Goal: Check status

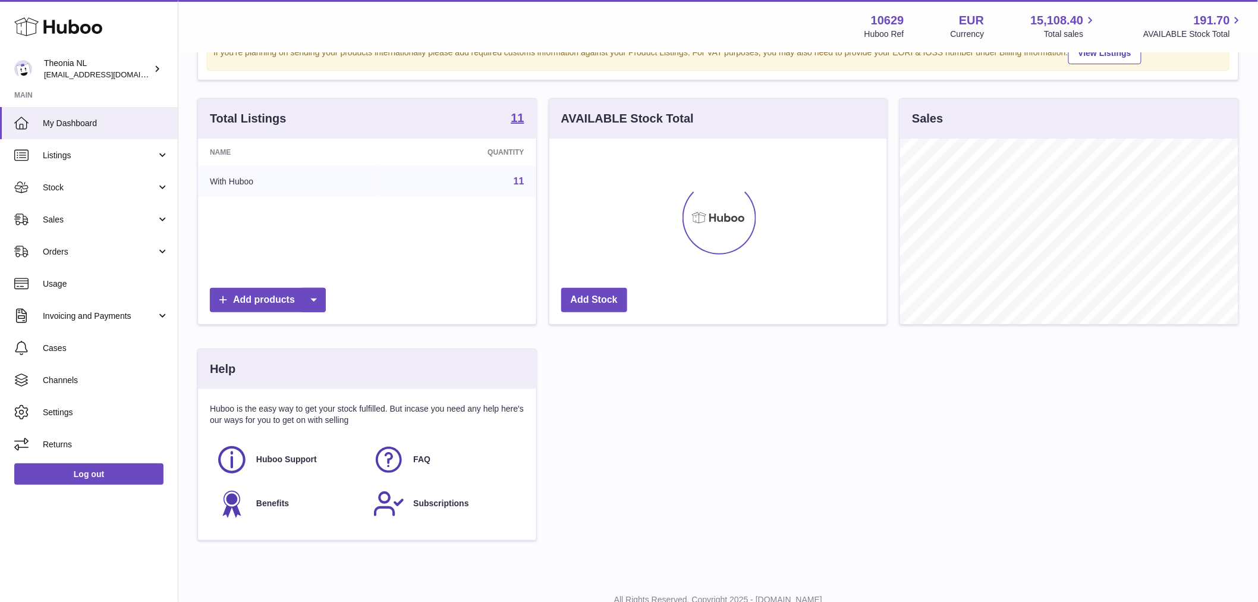
scroll to position [186, 341]
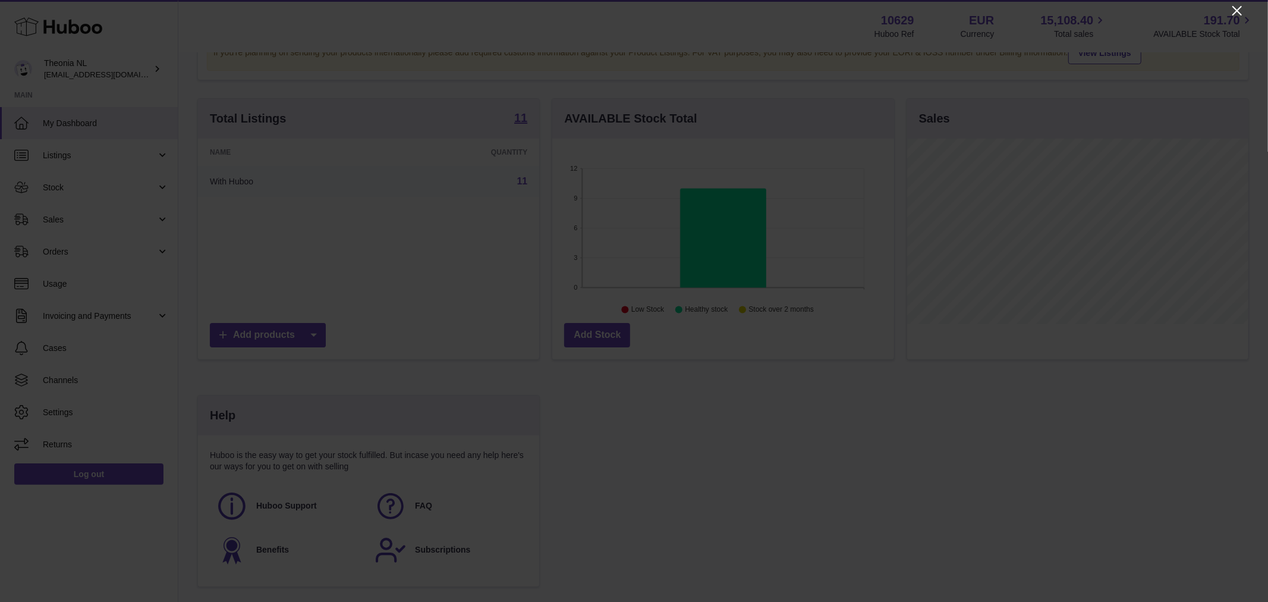
click at [1238, 8] on icon "Close" at bounding box center [1237, 11] width 14 height 14
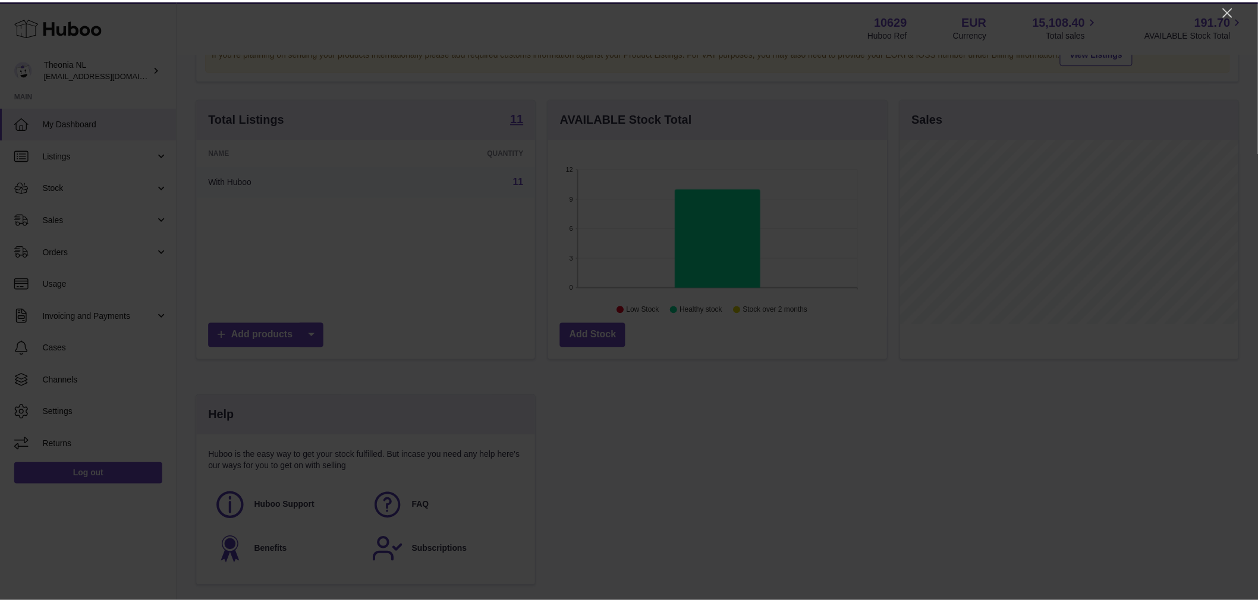
scroll to position [594505, 594352]
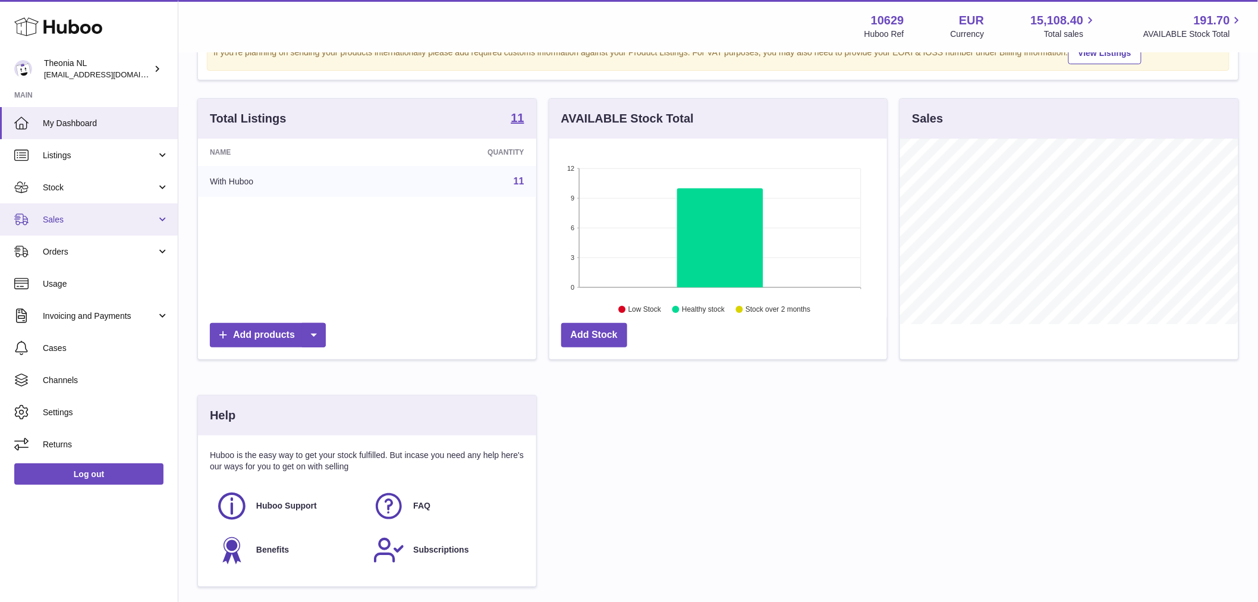
click at [81, 232] on link "Sales" at bounding box center [89, 219] width 178 height 32
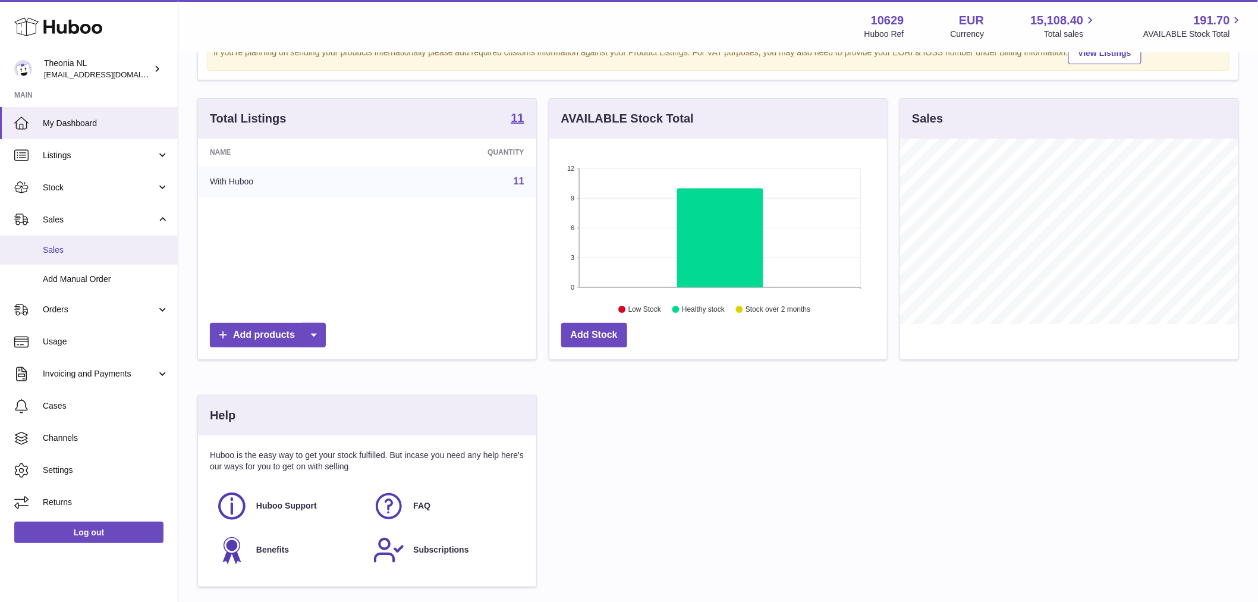
click at [79, 243] on link "Sales" at bounding box center [89, 249] width 178 height 29
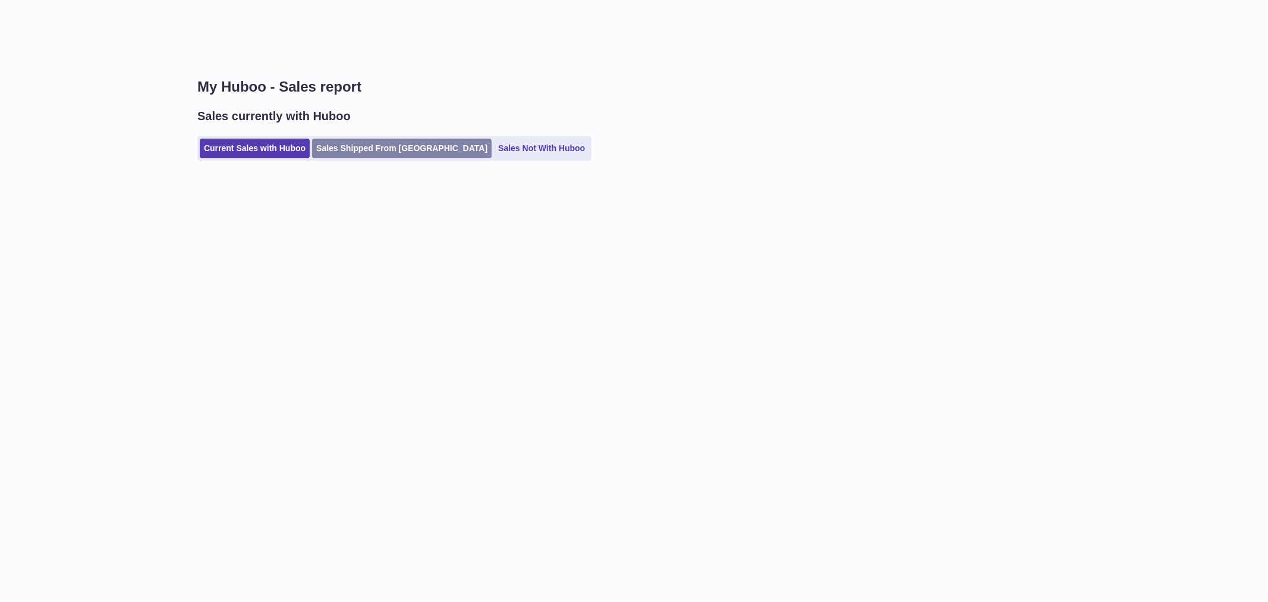
click at [343, 149] on link "Sales Shipped From [GEOGRAPHIC_DATA]" at bounding box center [402, 149] width 180 height 20
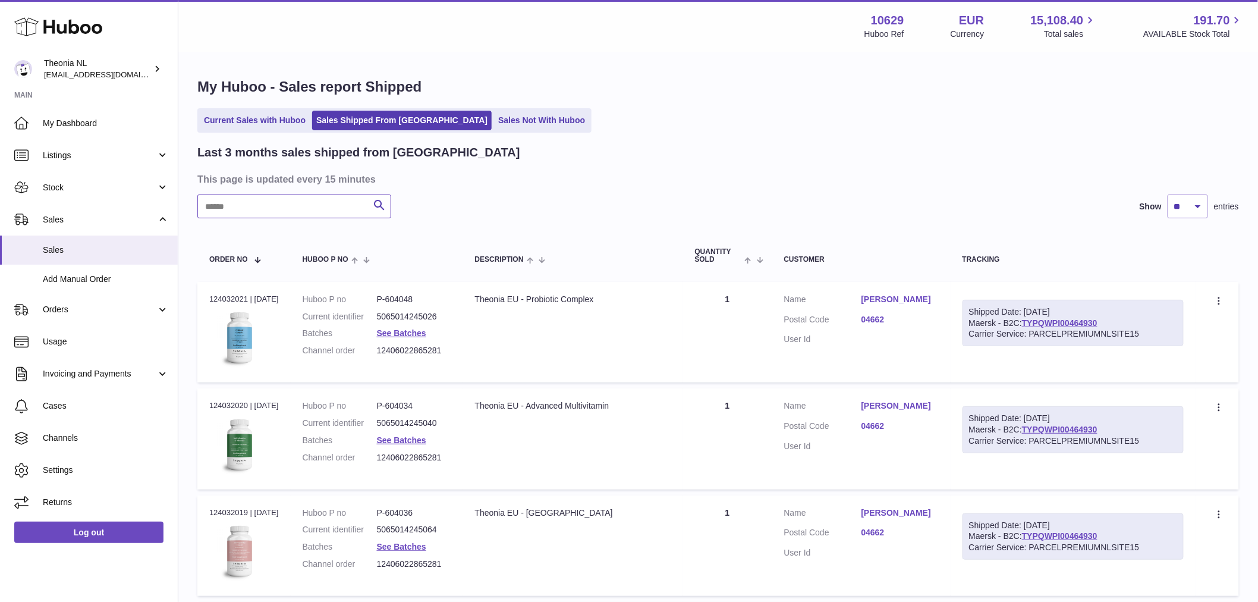
click at [269, 211] on input "text" at bounding box center [294, 206] width 194 height 24
paste input "**********"
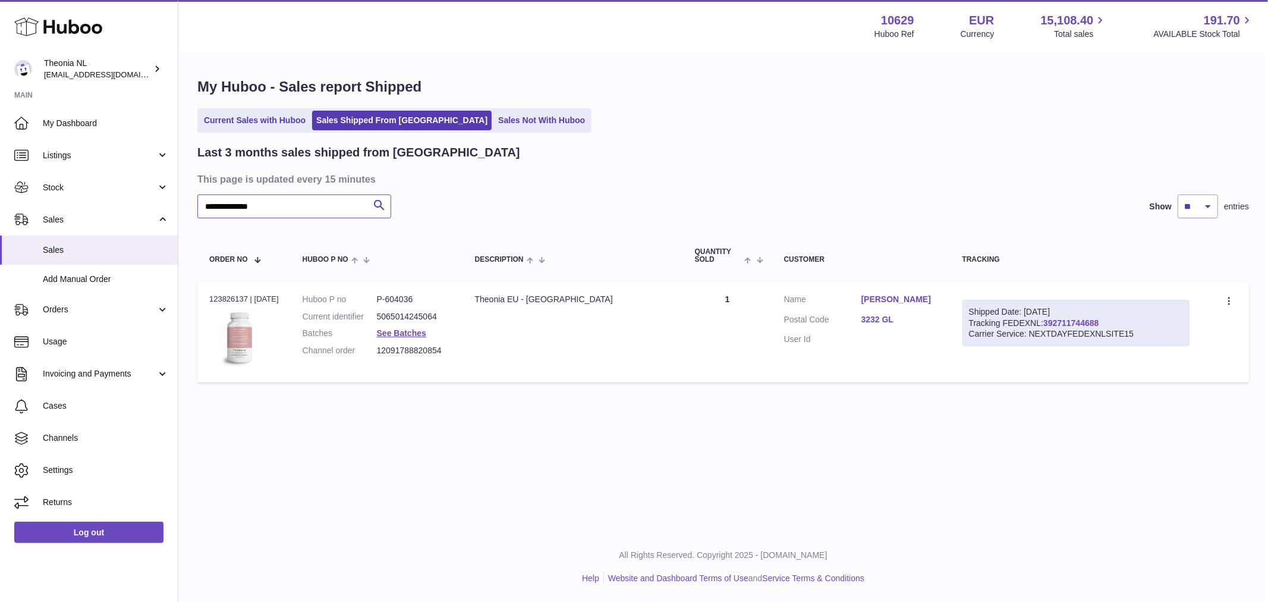
type input "**********"
click at [1093, 319] on link "392711744688" at bounding box center [1071, 323] width 55 height 10
click at [1098, 320] on link "392711744688" at bounding box center [1071, 323] width 55 height 10
click at [1232, 300] on icon at bounding box center [1231, 302] width 14 height 12
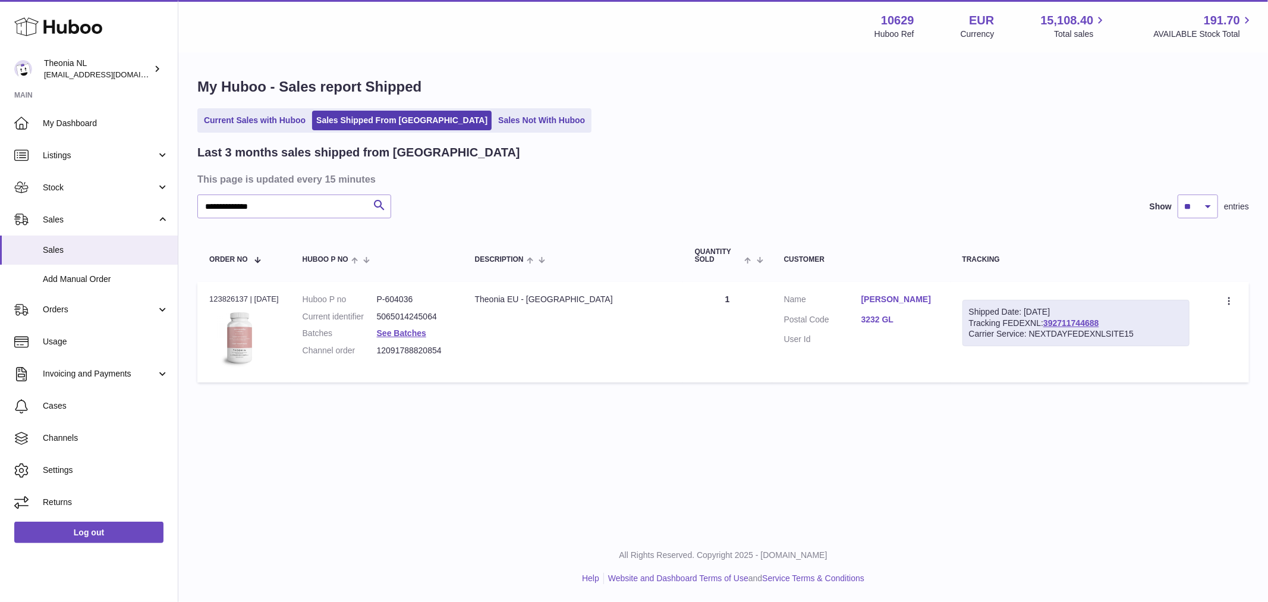
copy div "Shipped Date: 1st Sep 2025"
drag, startPoint x: 1091, startPoint y: 302, endPoint x: 966, endPoint y: 306, distance: 124.4
click at [966, 306] on td "Shipped Date: 1st Sep 2025 Tracking FEDEXNL: 392711744688 Carrier Service: NEXT…" at bounding box center [1077, 332] width 252 height 101
drag, startPoint x: 1176, startPoint y: 332, endPoint x: 972, endPoint y: 316, distance: 204.6
click at [972, 316] on div "Shipped Date: 1st Sep 2025 Tracking FEDEXNL: 392711744688 Carrier Service: NEXT…" at bounding box center [1077, 323] width 228 height 47
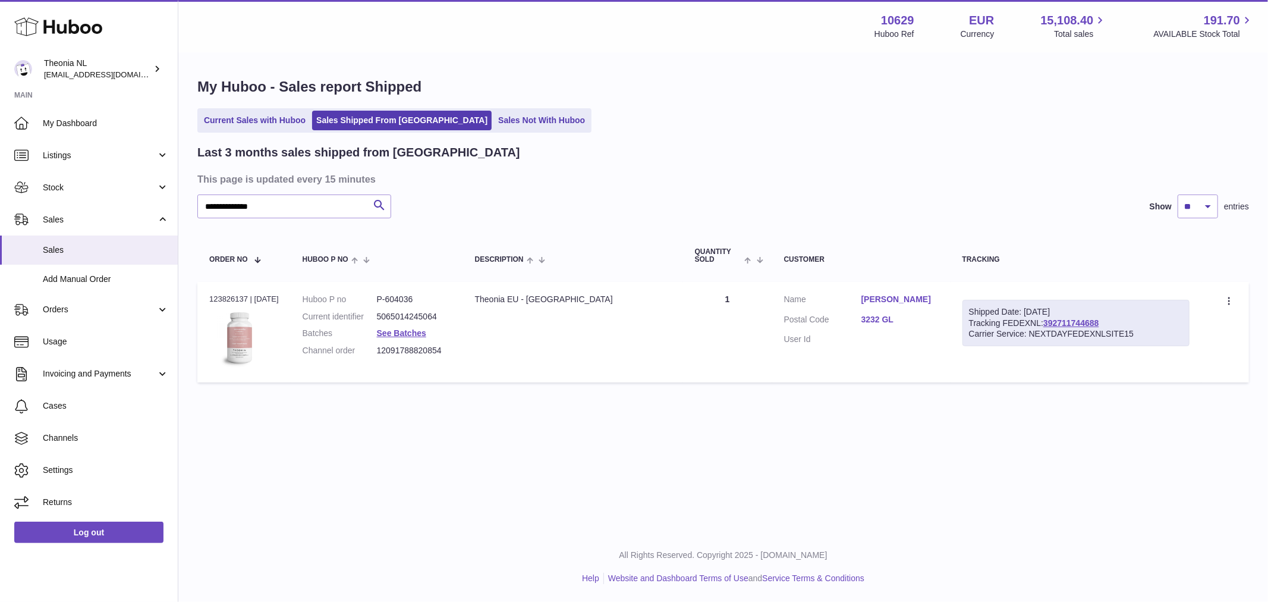
copy div "Shipped Date: 1st Sep 2025 Tracking FEDEXNL: 392711744688 Carrier Service: NEXT…"
click at [922, 516] on div "**********" at bounding box center [723, 266] width 1090 height 532
